Goal: Information Seeking & Learning: Find specific fact

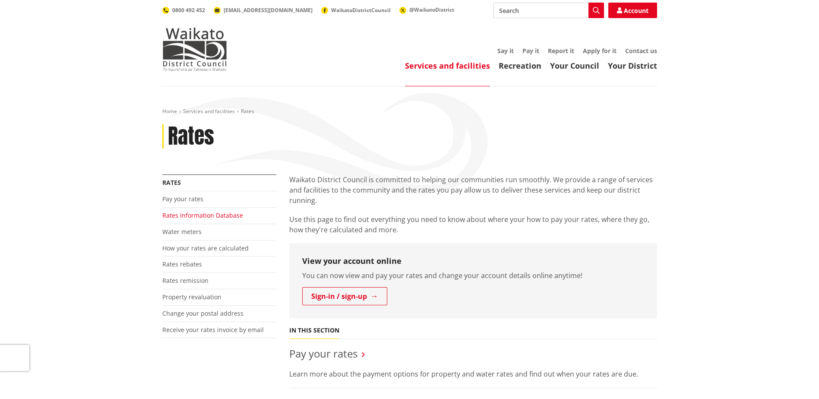
click at [208, 216] on link "Rates Information Database" at bounding box center [202, 215] width 81 height 8
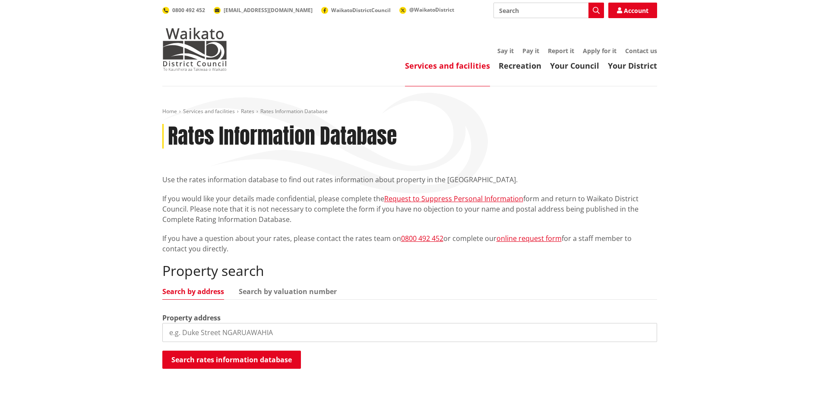
click at [197, 333] on input "search" at bounding box center [409, 332] width 495 height 19
type input "781 Upper queen street"
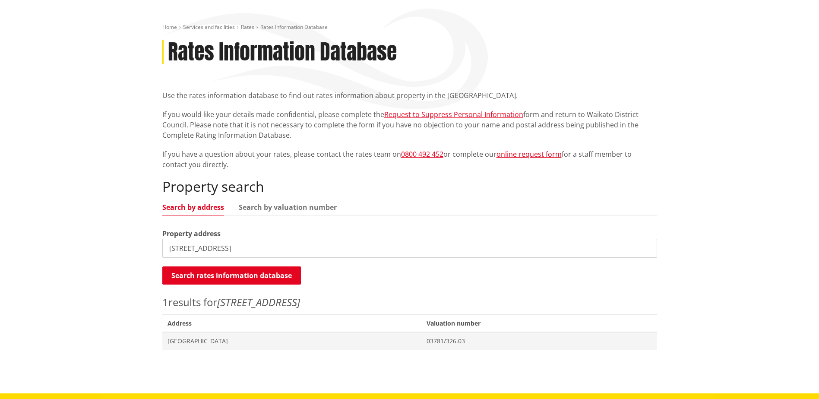
scroll to position [86, 0]
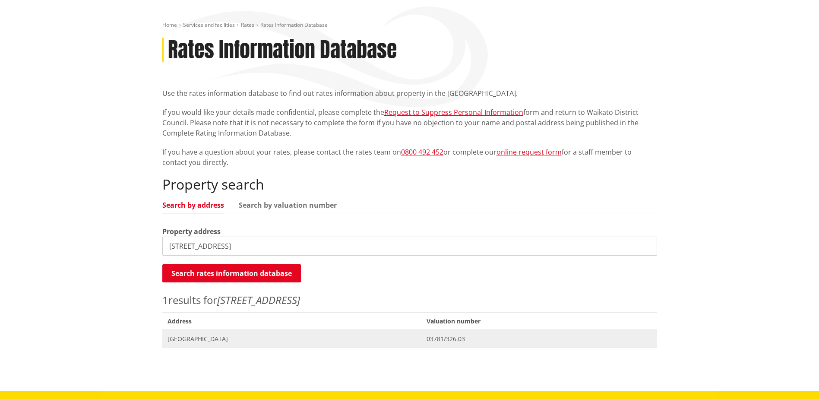
click at [295, 338] on span "781 Upper Queen Street PUKEKOHE" at bounding box center [292, 339] width 249 height 9
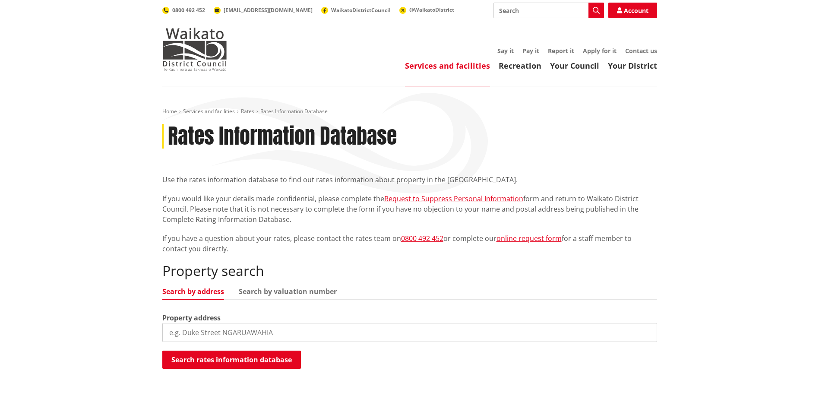
scroll to position [86, 0]
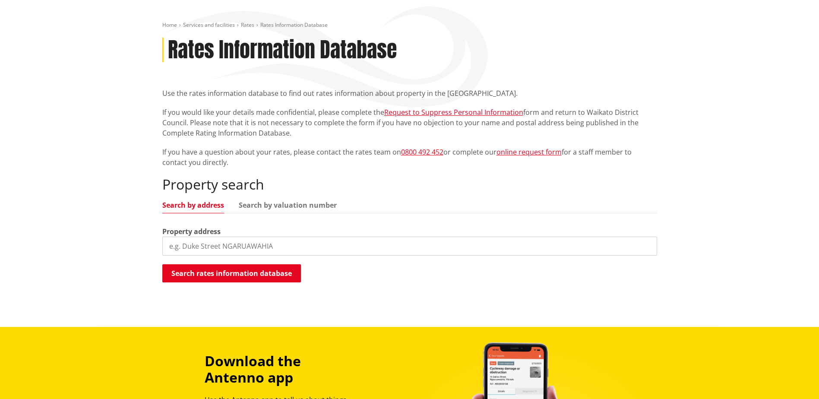
click at [168, 247] on input "search" at bounding box center [409, 246] width 495 height 19
type input "38 Ray wright road"
click at [235, 272] on button "Search rates information database" at bounding box center [231, 273] width 139 height 18
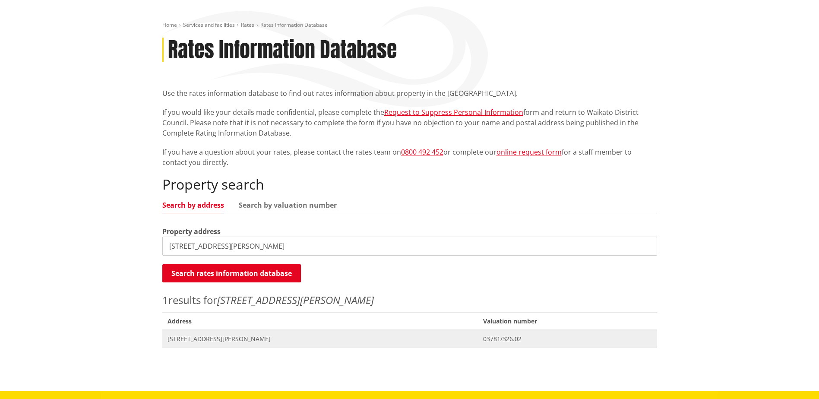
click at [192, 344] on span "Address 38 Ray Wright Road PUKEKOHE" at bounding box center [320, 339] width 316 height 18
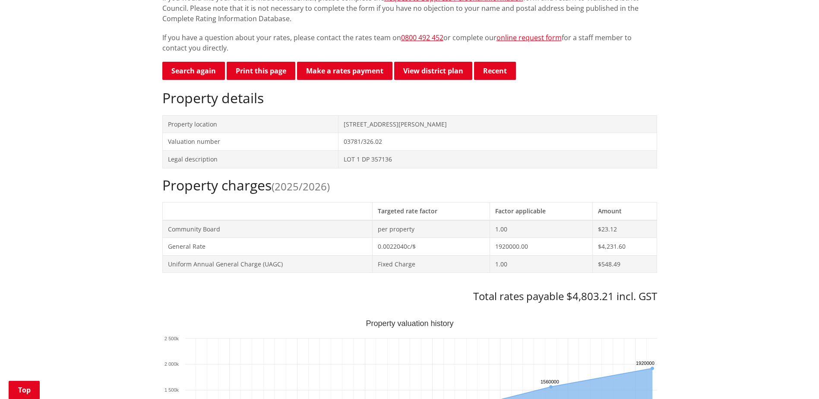
scroll to position [216, 0]
